Goal: Information Seeking & Learning: Understand process/instructions

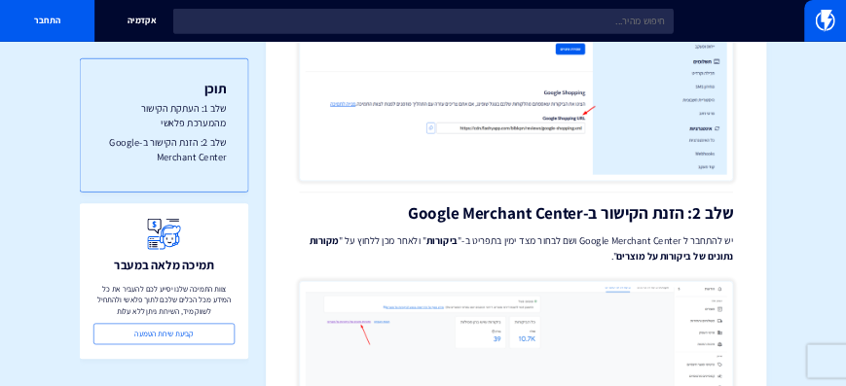
scroll to position [779, 0]
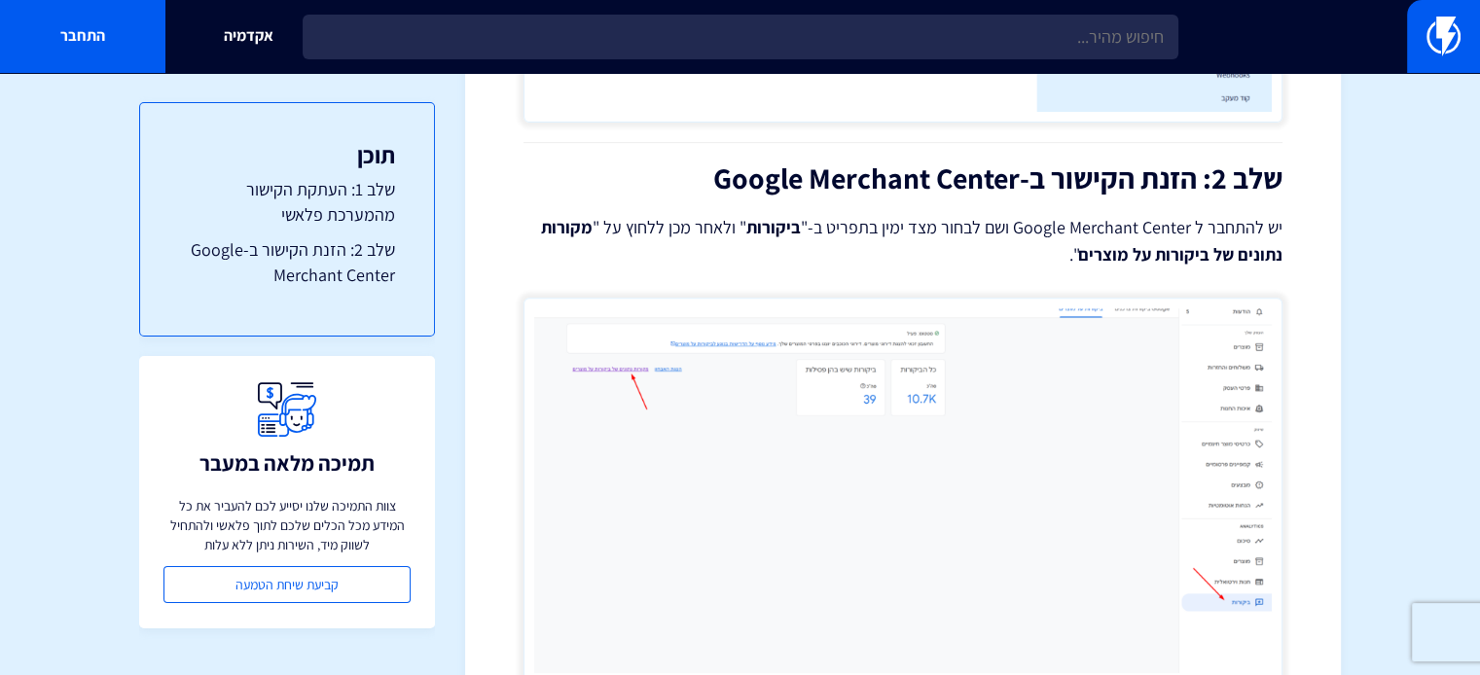
click at [764, 412] on img at bounding box center [903, 491] width 759 height 386
click at [545, 357] on img at bounding box center [903, 491] width 759 height 386
click at [675, 408] on img at bounding box center [903, 491] width 759 height 386
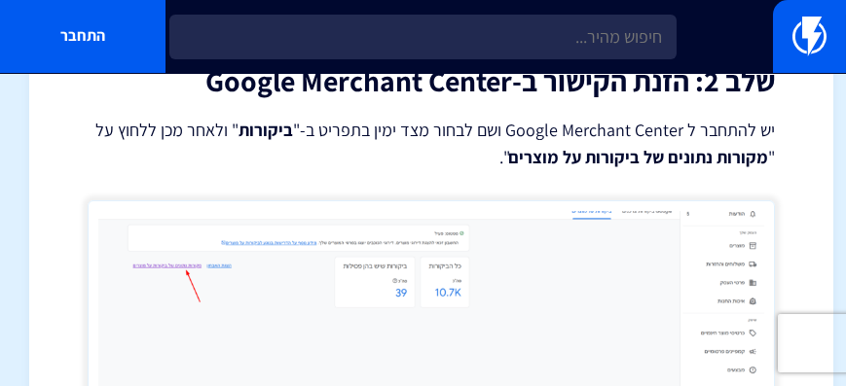
scroll to position [834, 0]
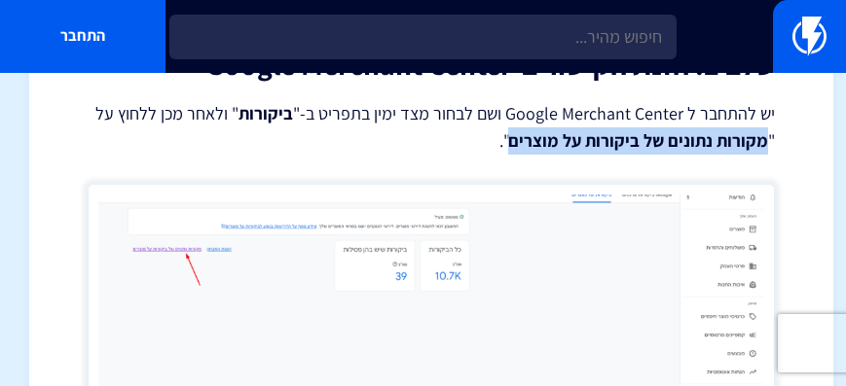
drag, startPoint x: 518, startPoint y: 146, endPoint x: 770, endPoint y: 144, distance: 252.1
click at [770, 144] on p "יש להתחבר ל Google Merchant Center ושם לבחור מצד ימין בתפריט ב-" ביקורות " ולאח…" at bounding box center [431, 127] width 687 height 54
copy strong "מקורות נתונים של ביקורות על מוצרים"
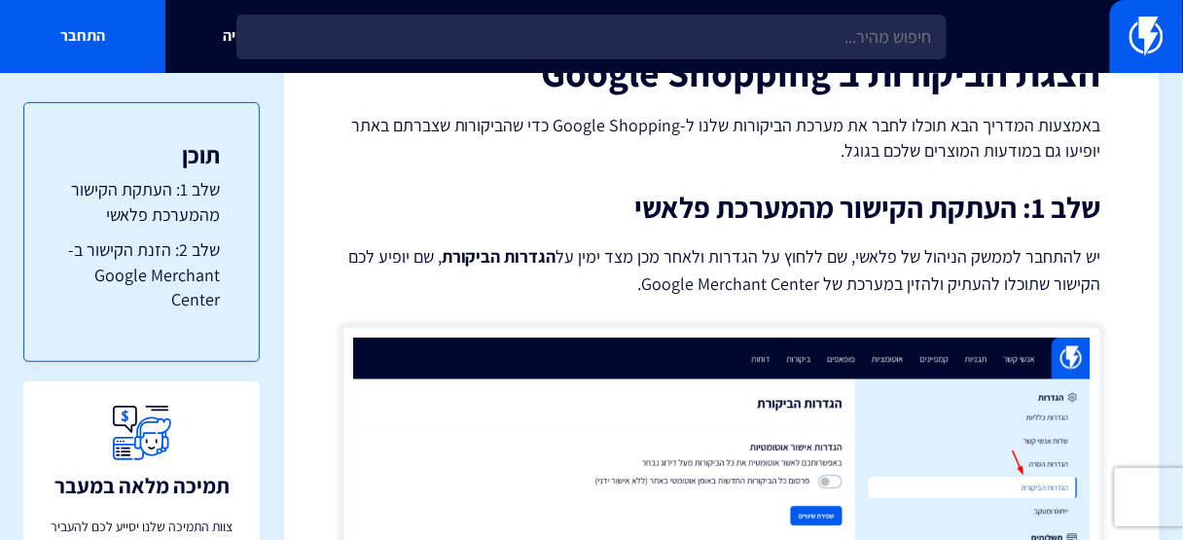
scroll to position [156, 0]
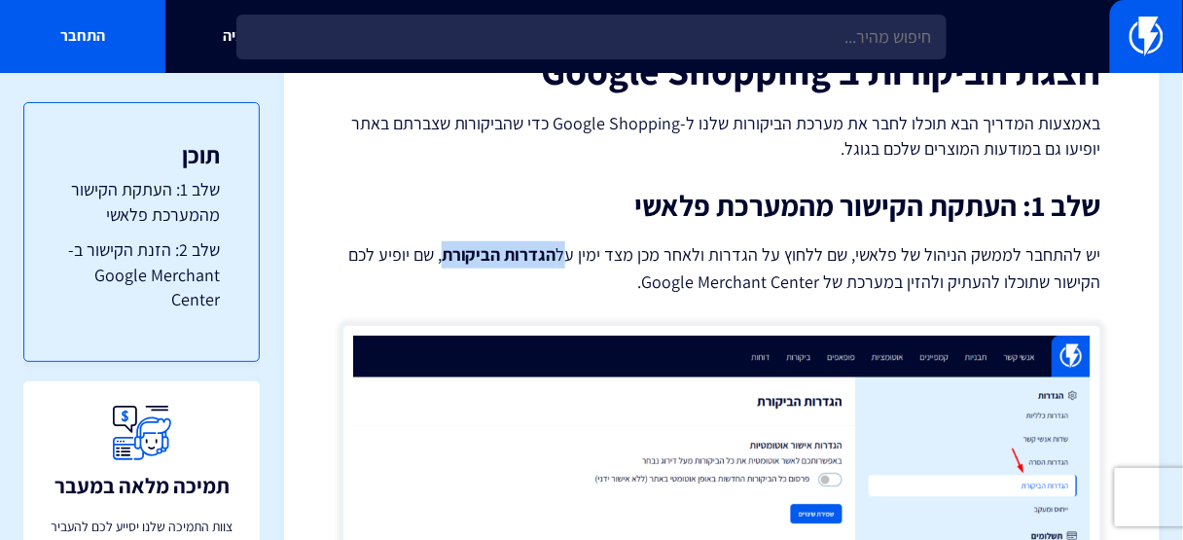
drag, startPoint x: 577, startPoint y: 250, endPoint x: 450, endPoint y: 252, distance: 127.5
click at [450, 252] on p "יש להתחבר לממשק הניהול של פלאשי, שם ללחוץ על הגדרות ולאחר מכן מצד ימין על הגדרו…" at bounding box center [722, 268] width 759 height 54
click at [713, 250] on p "יש להתחבר לממשק הניהול של פלאשי, שם ללחוץ על הגדרות ולאחר מכן מצד ימין על הגדרו…" at bounding box center [722, 268] width 759 height 54
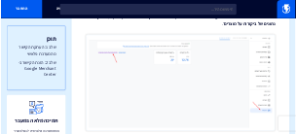
scroll to position [856, 0]
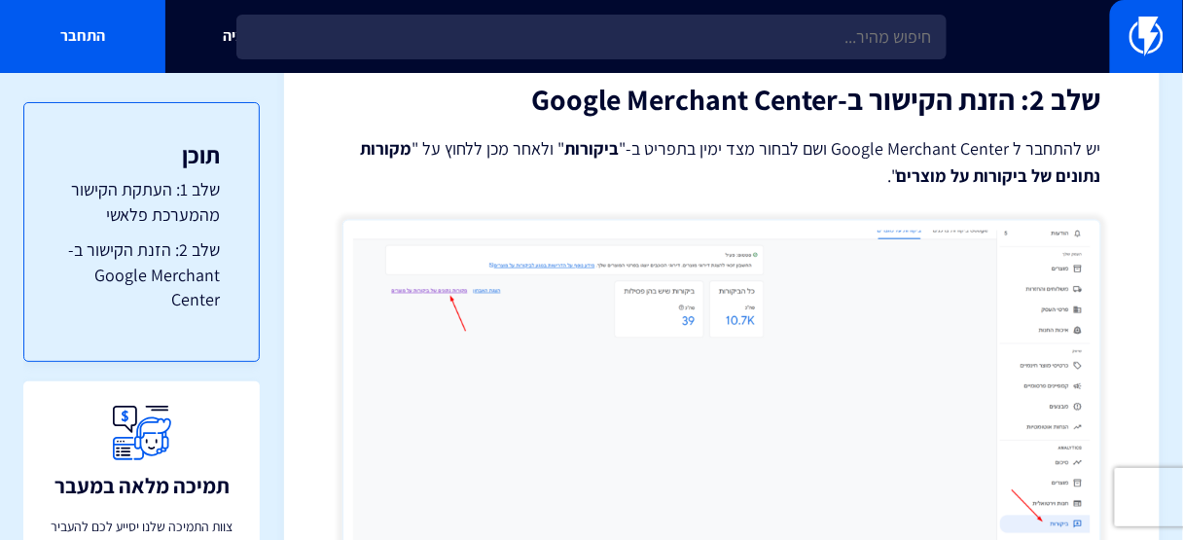
click at [953, 235] on img at bounding box center [722, 413] width 759 height 386
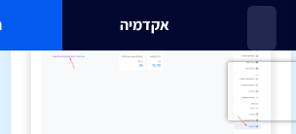
scroll to position [1032, 0]
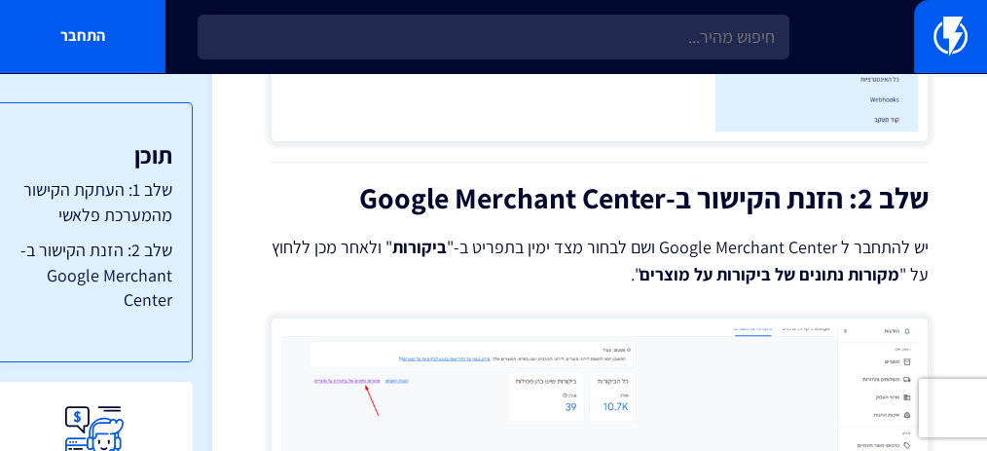
scroll to position [779, 0]
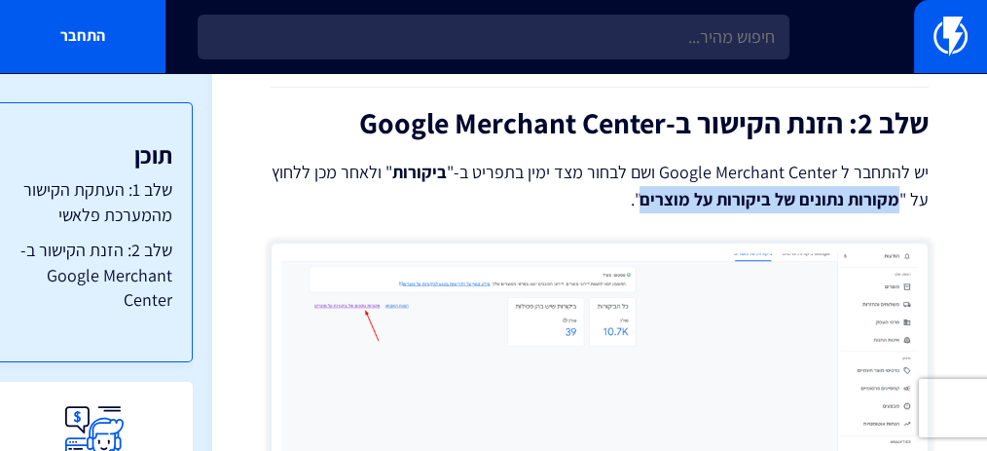
drag, startPoint x: 898, startPoint y: 194, endPoint x: 649, endPoint y: 200, distance: 249.2
click at [295, 133] on strong "מקורות נתונים של ביקורות על מוצרים" at bounding box center [769, 199] width 260 height 22
